Goal: Navigation & Orientation: Find specific page/section

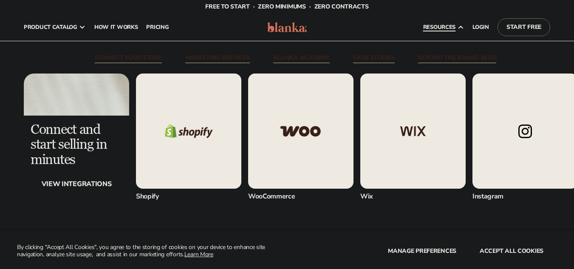
click at [458, 24] on icon at bounding box center [460, 27] width 7 height 7
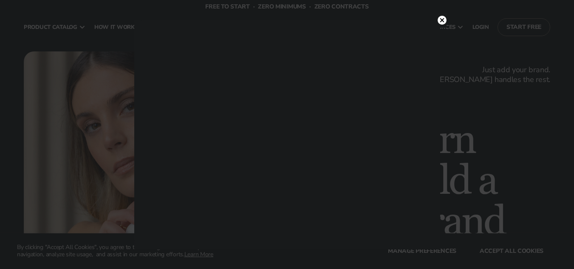
click at [443, 21] on circle at bounding box center [442, 20] width 9 height 9
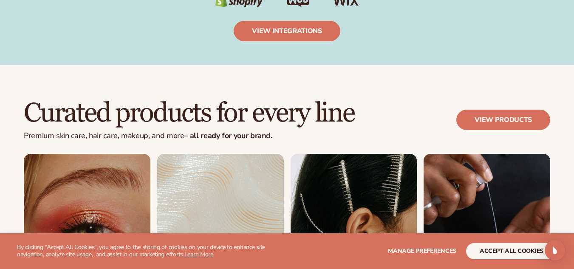
scroll to position [1472, 0]
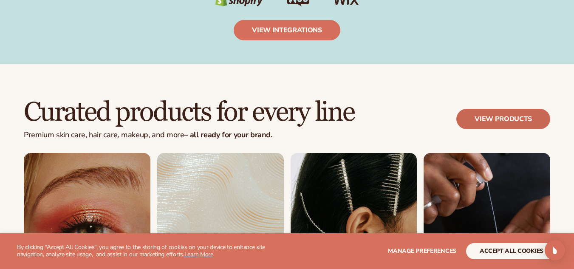
click at [475, 124] on link "View products" at bounding box center [503, 119] width 94 height 20
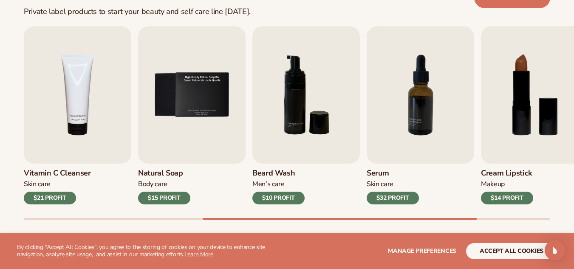
scroll to position [274, 0]
